Goal: Transaction & Acquisition: Purchase product/service

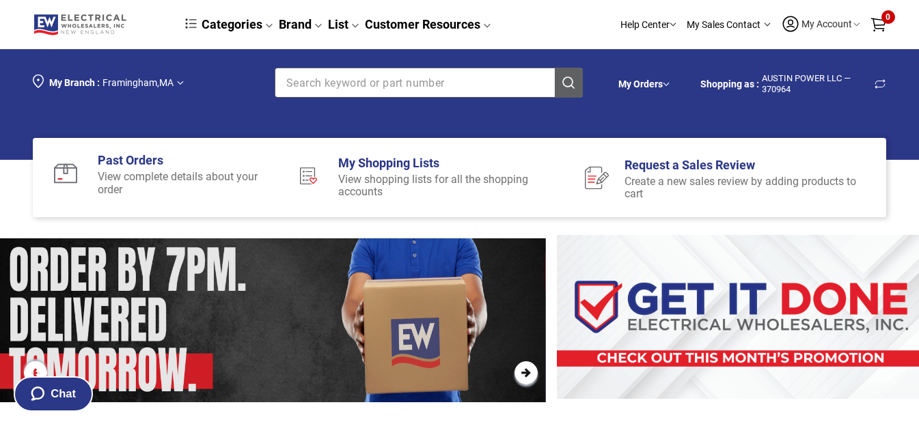
click at [810, 23] on span "My Account [PERSON_NAME] [PERSON_NAME][EMAIL_ADDRESS][DOMAIN_NAME]" at bounding box center [826, 23] width 53 height 11
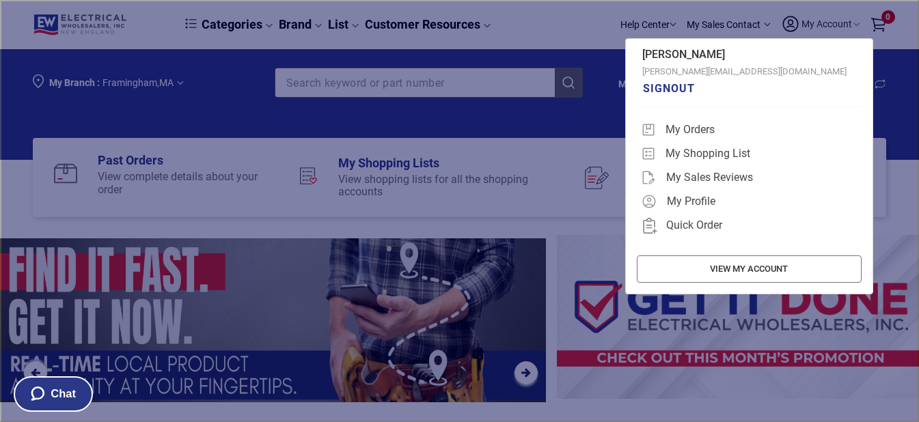
click at [532, 29] on button "Close account details overlay" at bounding box center [459, 211] width 919 height 422
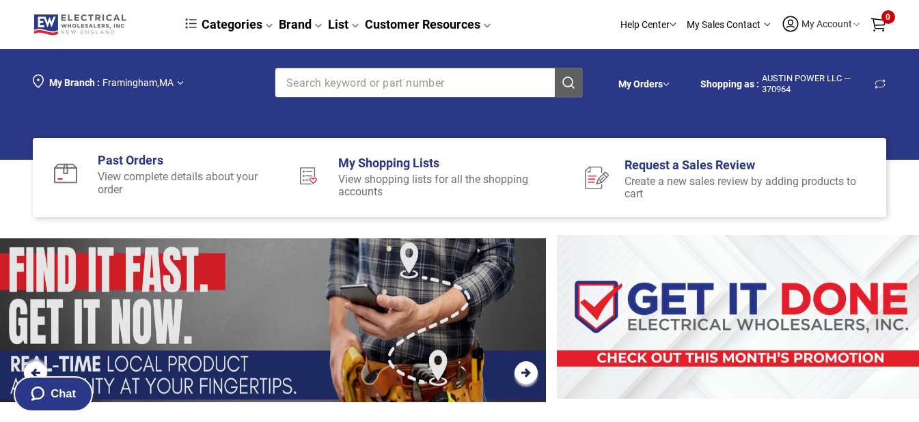
click at [431, 81] on input "Section row" at bounding box center [404, 82] width 258 height 29
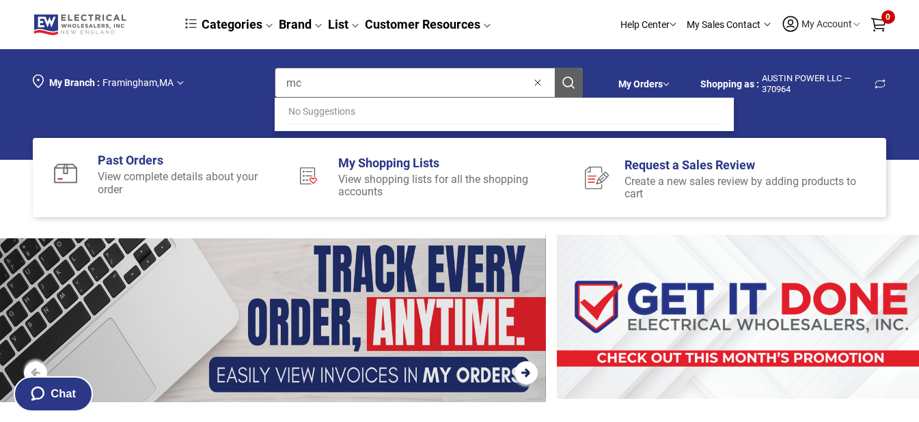
type input "mc4"
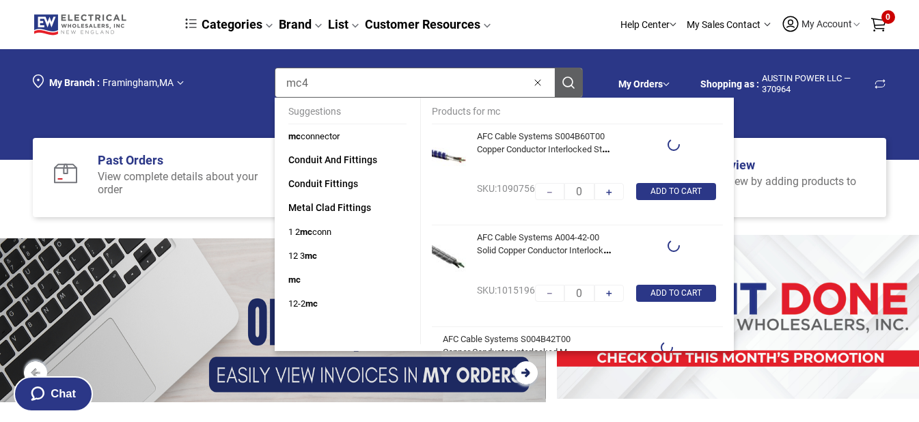
type input "1"
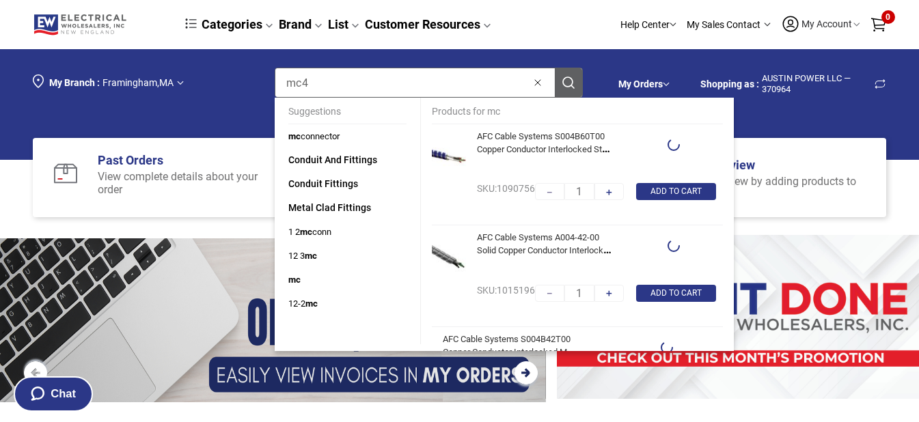
type input "mc4"
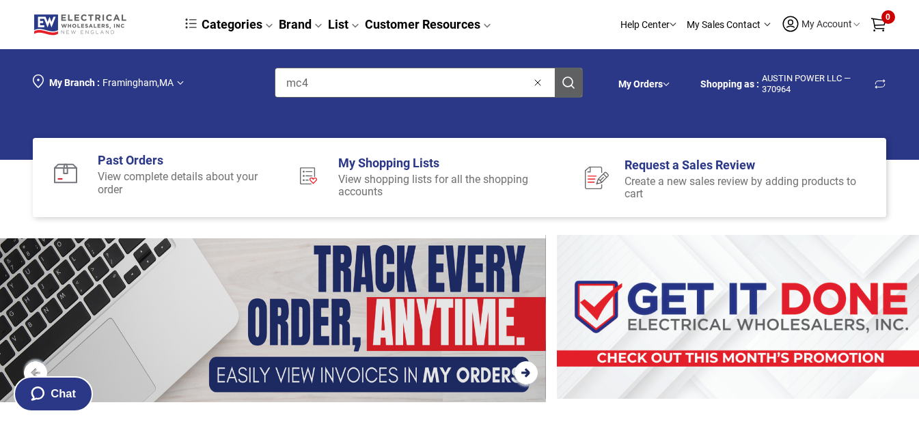
type input "1000"
type input "250"
type input "1000"
type input "250"
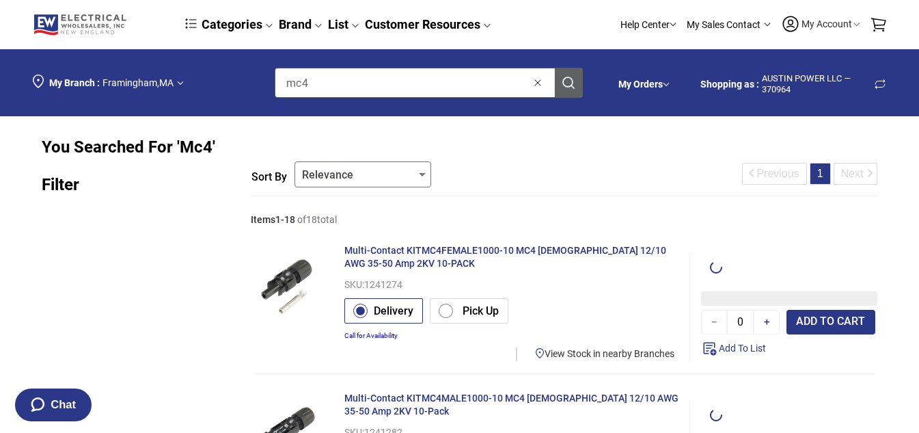
type input "1"
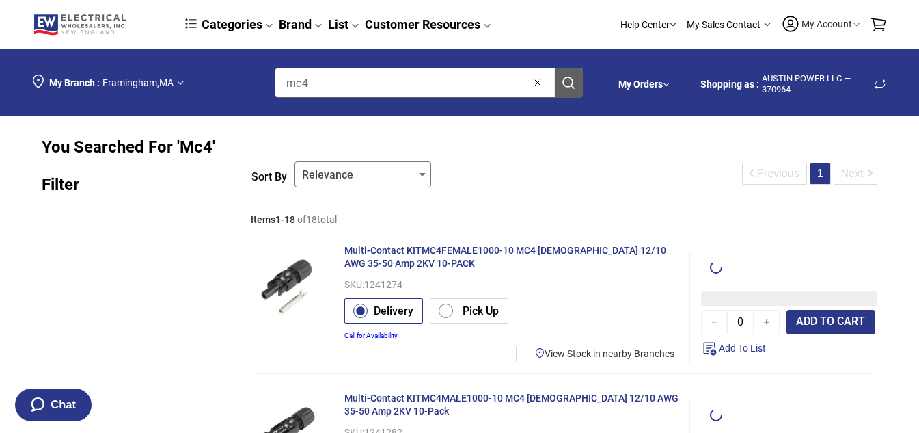
type input "1"
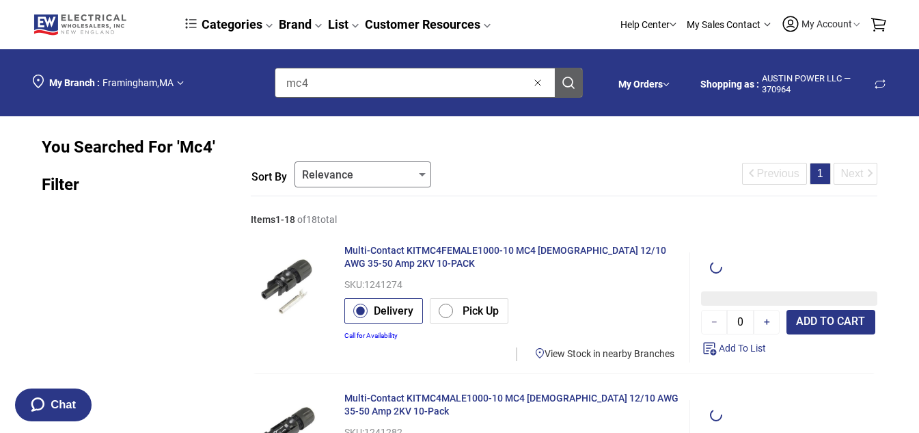
type input "1"
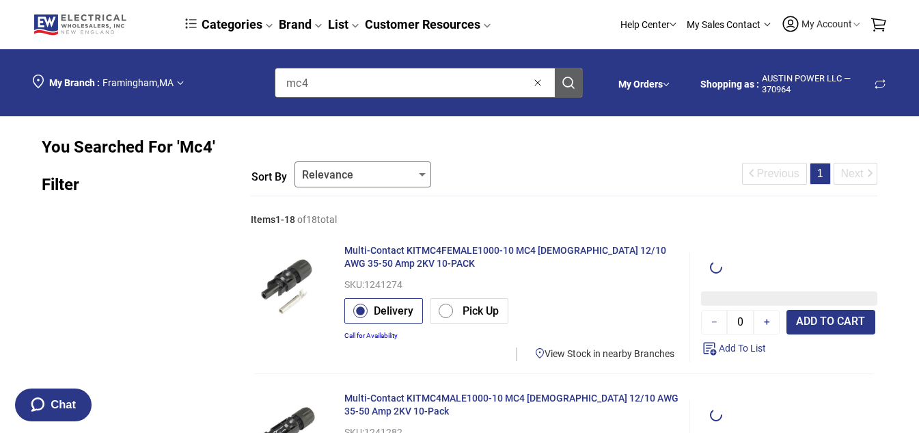
type input "1"
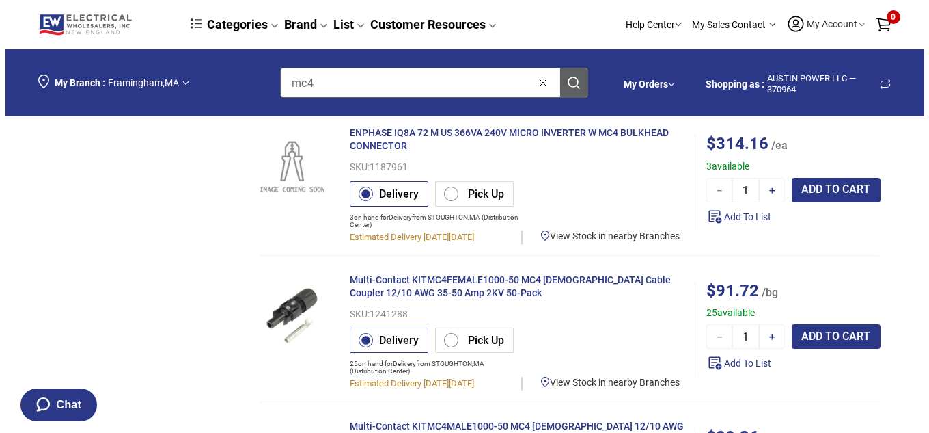
scroll to position [1594, 0]
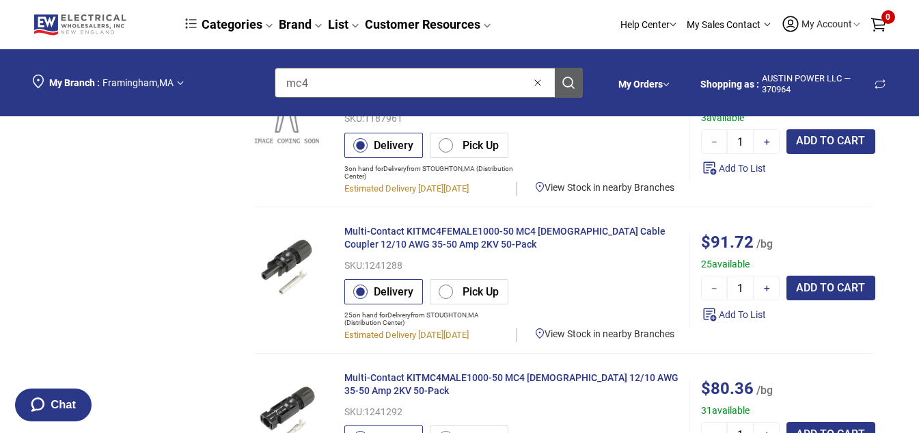
click at [142, 83] on span "[GEOGRAPHIC_DATA] , [GEOGRAPHIC_DATA]" at bounding box center [137, 82] width 71 height 11
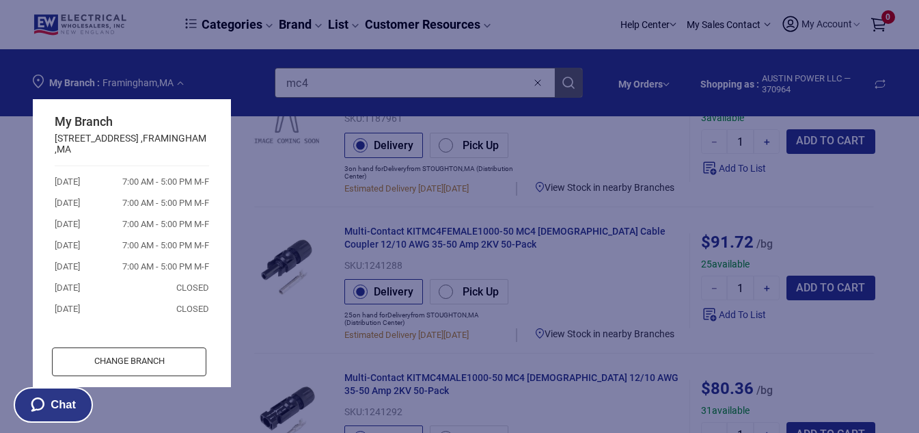
click at [91, 357] on div "CHANGE BRANCH" at bounding box center [129, 361] width 153 height 27
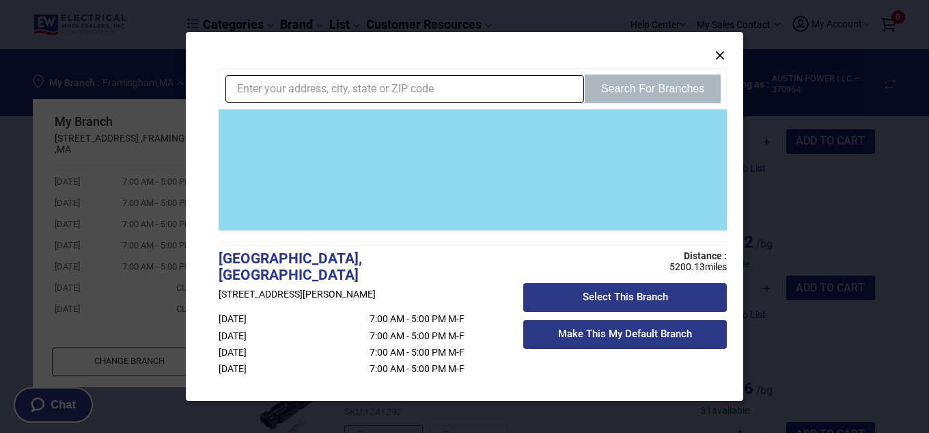
click at [387, 88] on input "×" at bounding box center [396, 89] width 341 height 26
click at [363, 90] on input "×" at bounding box center [396, 89] width 341 height 26
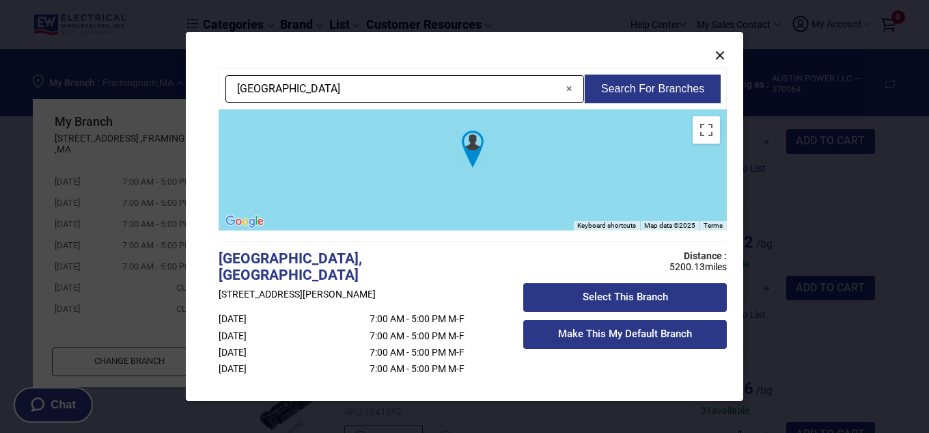
type input "[GEOGRAPHIC_DATA]"
click at [620, 96] on button "Search For Branches" at bounding box center [653, 88] width 136 height 29
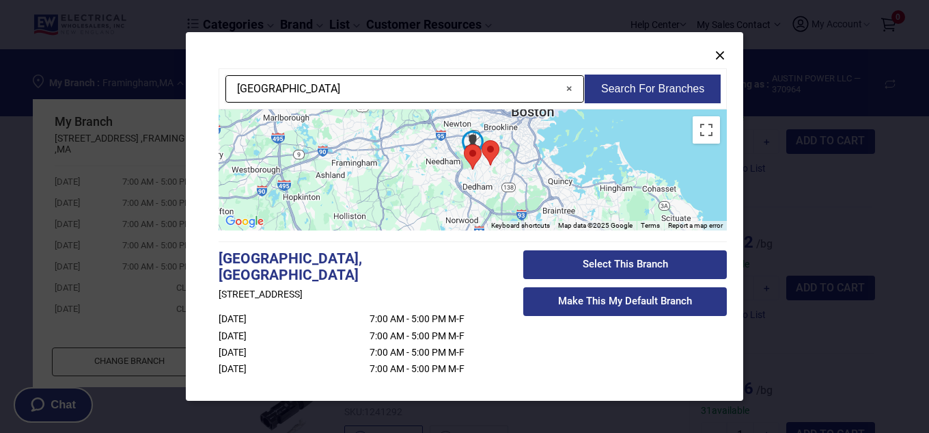
click at [596, 258] on div "Select This Branch" at bounding box center [625, 264] width 201 height 26
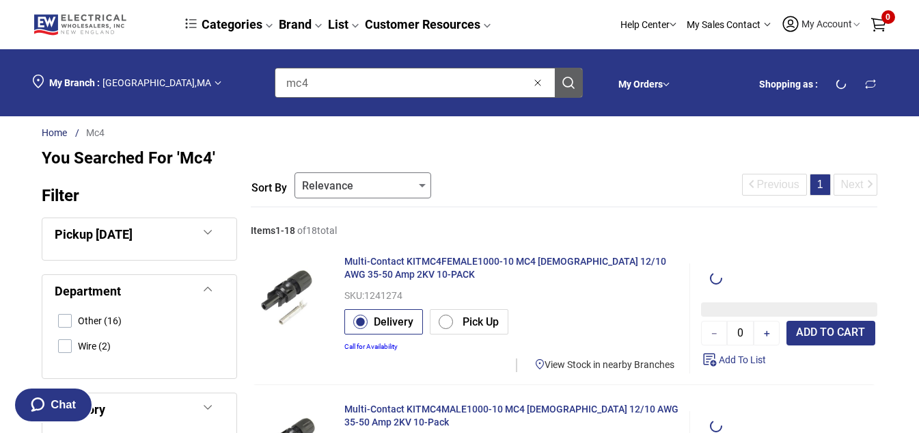
type input "1"
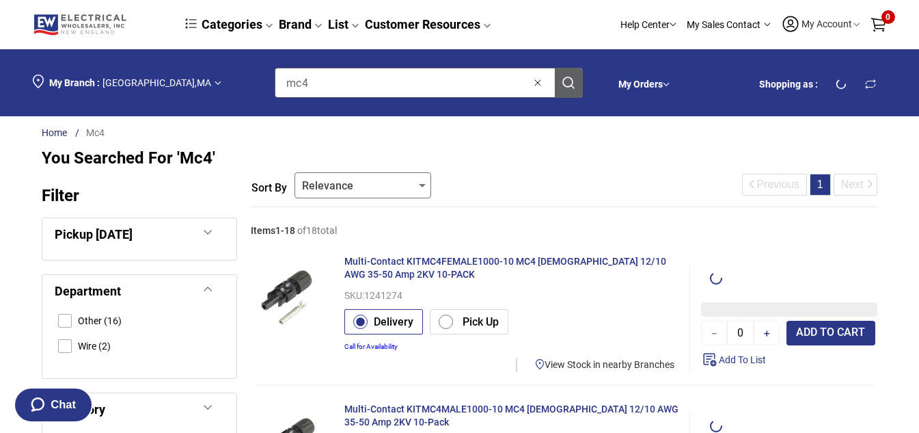
type input "1"
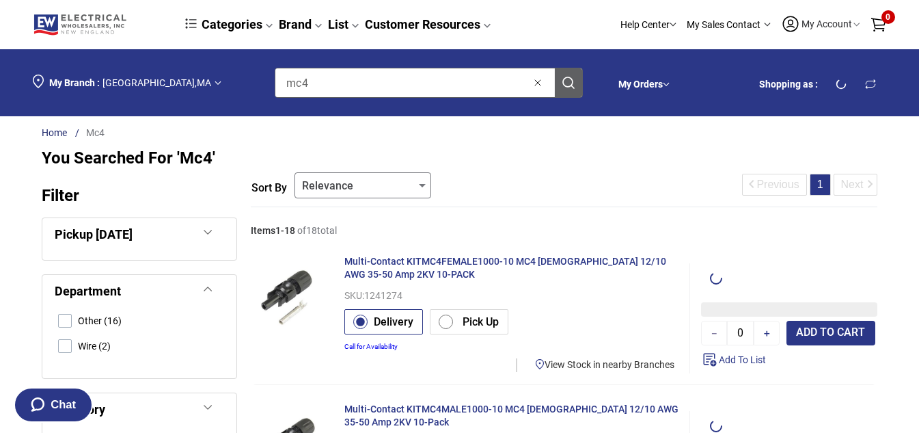
type input "1"
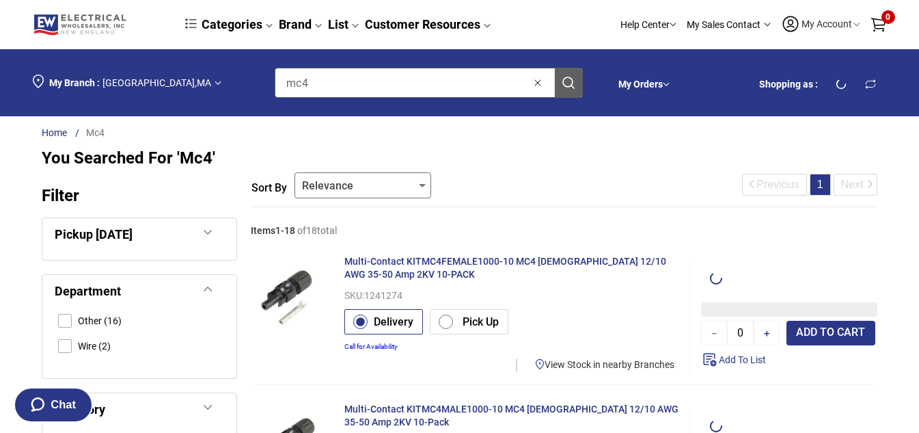
type input "1"
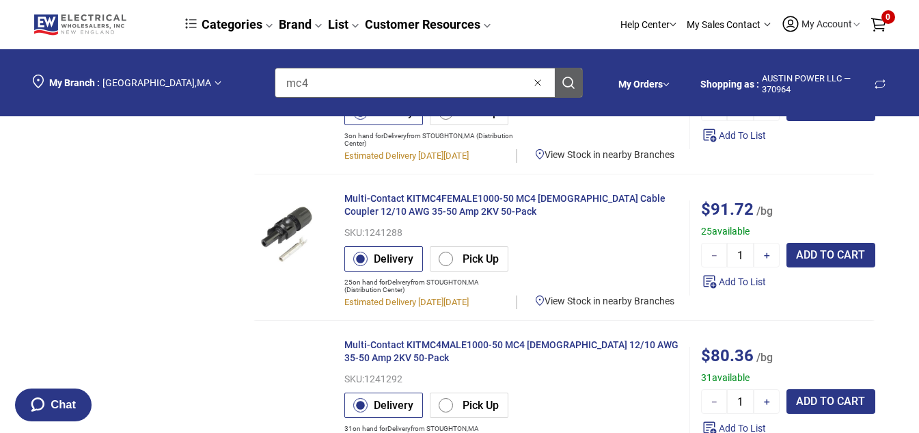
scroll to position [1594, 0]
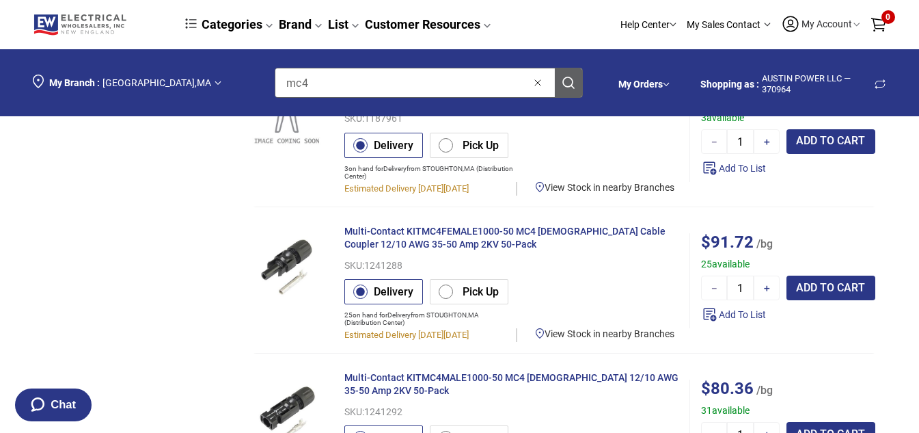
click at [445, 292] on label "Pick Up" at bounding box center [464, 293] width 68 height 18
radio input "true"
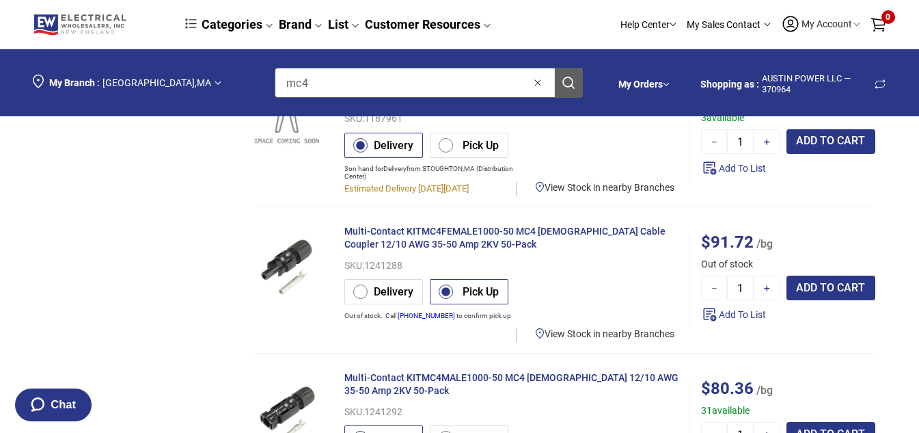
click at [831, 286] on div "ADD TO CART" at bounding box center [830, 287] width 89 height 25
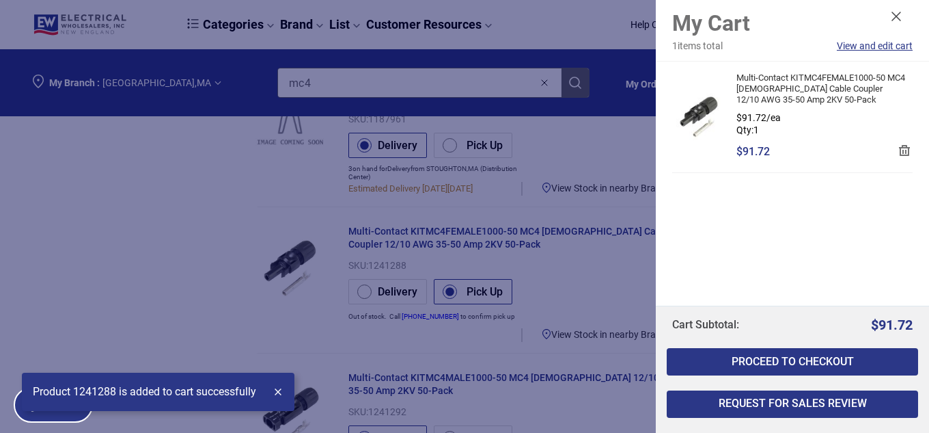
click at [896, 16] on use at bounding box center [896, 16] width 8 height 8
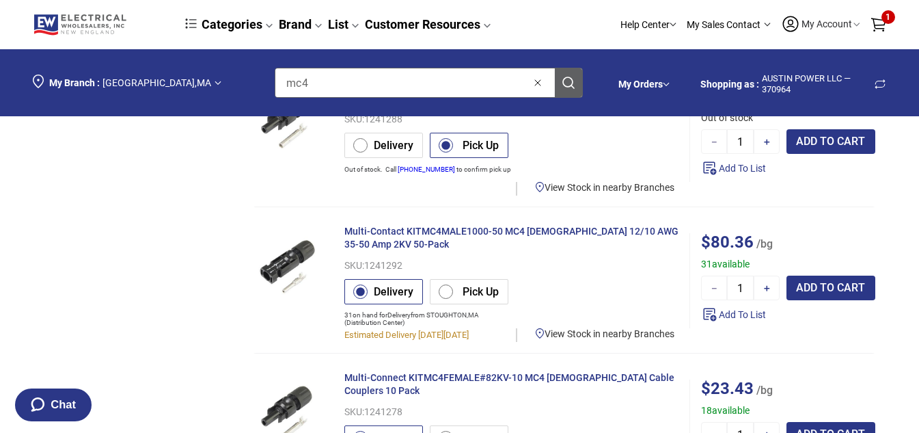
scroll to position [1708, 0]
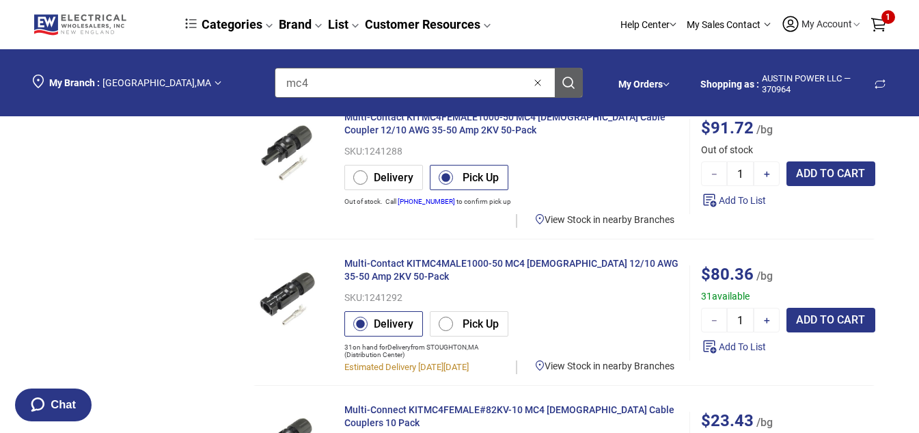
click at [443, 321] on label "Pick Up" at bounding box center [464, 325] width 68 height 18
radio input "true"
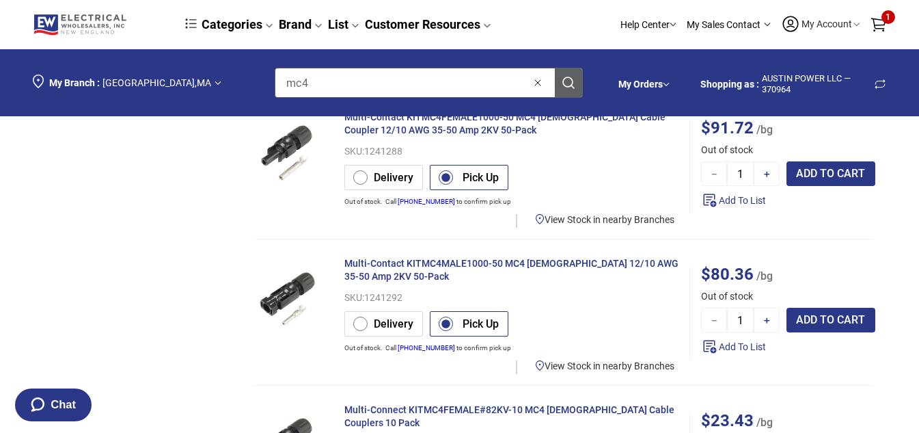
click at [809, 318] on div "ADD TO CART" at bounding box center [830, 319] width 89 height 25
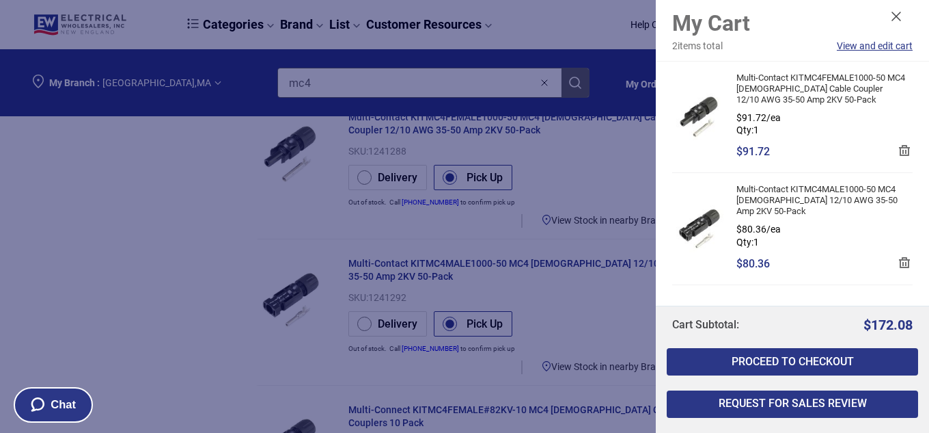
click at [786, 364] on span "PROCEED TO CHECKOUT" at bounding box center [792, 361] width 249 height 11
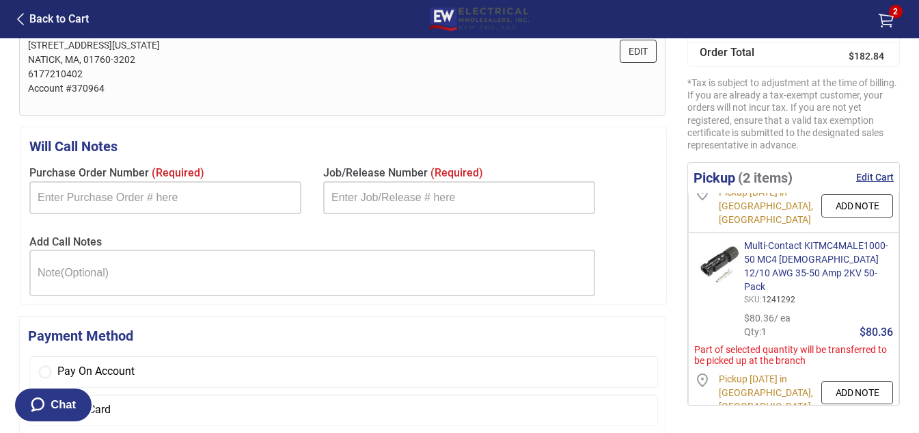
scroll to position [114, 0]
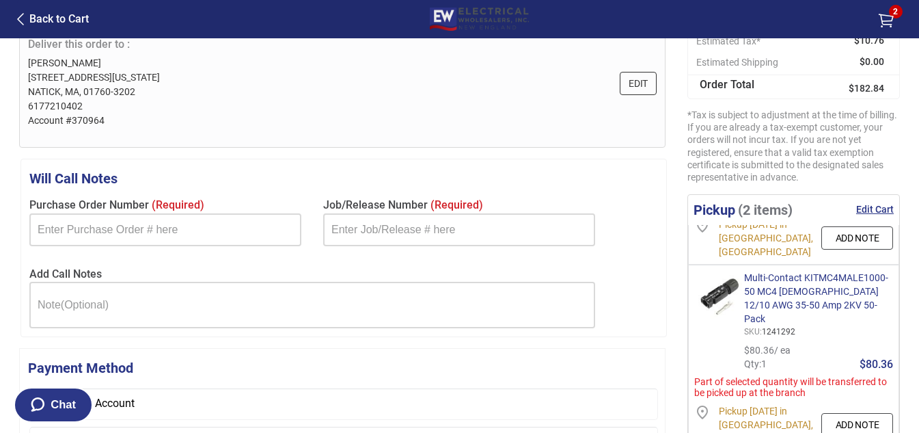
click at [188, 227] on input "text" at bounding box center [165, 229] width 272 height 33
type input "C"
type input "Verizon Charlton"
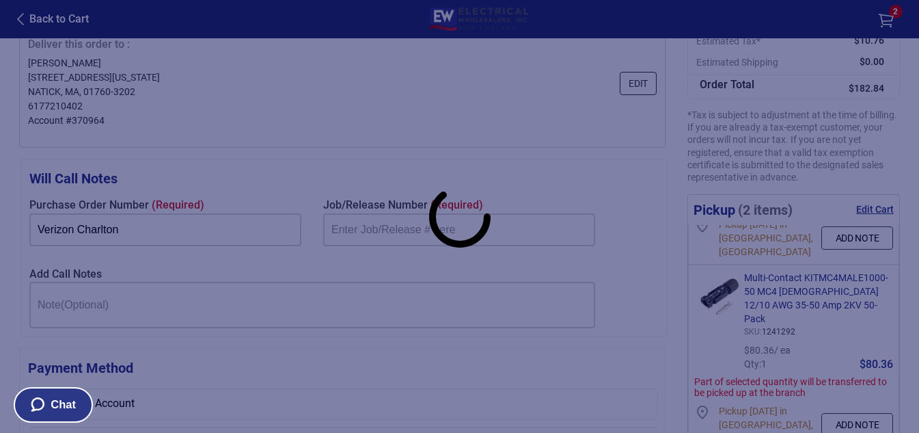
radio input "true"
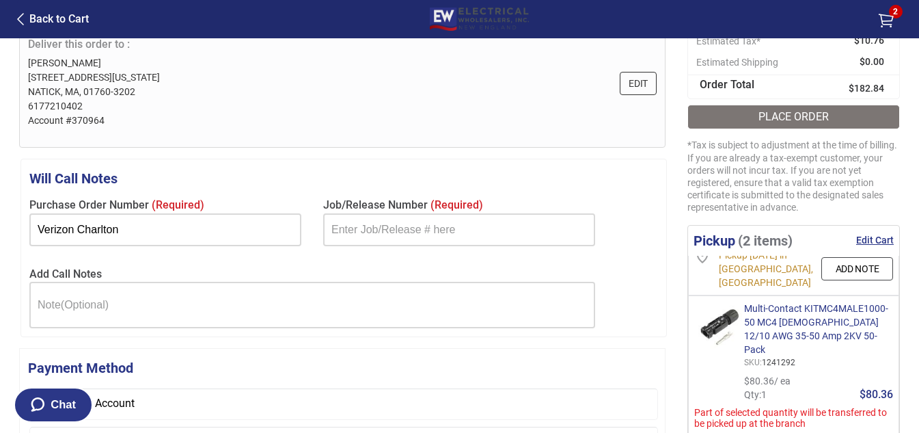
type input "Verizon Charlton"
click at [370, 236] on input "text" at bounding box center [459, 229] width 272 height 33
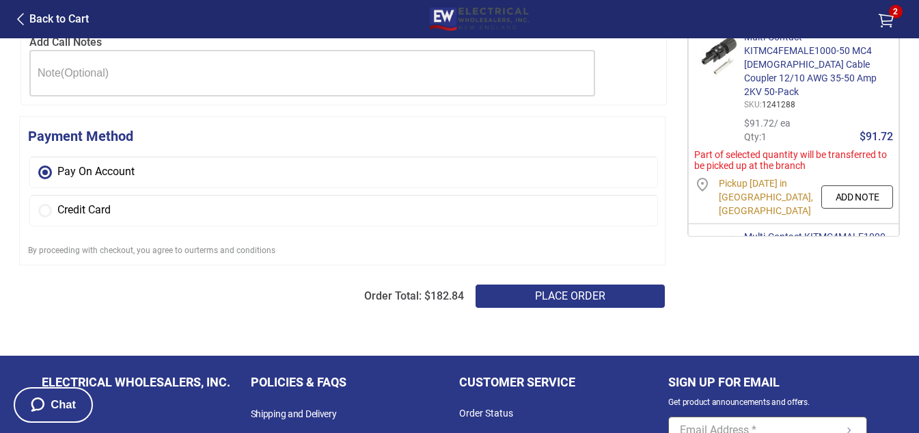
scroll to position [342, 0]
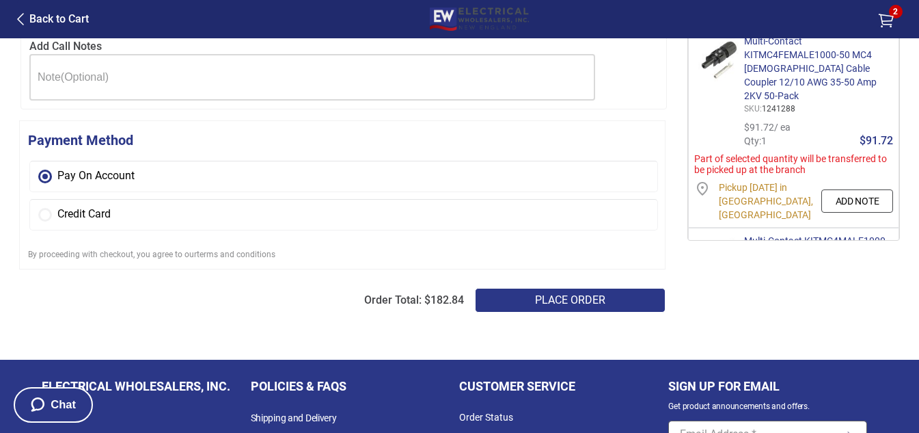
type input "Verizon Charlton"
click at [588, 302] on div "Place Order" at bounding box center [570, 300] width 191 height 25
